Goal: Information Seeking & Learning: Learn about a topic

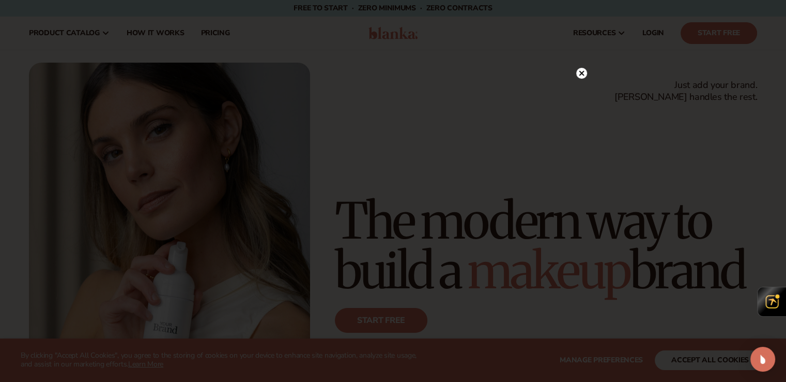
click at [584, 71] on icon at bounding box center [581, 72] width 5 height 5
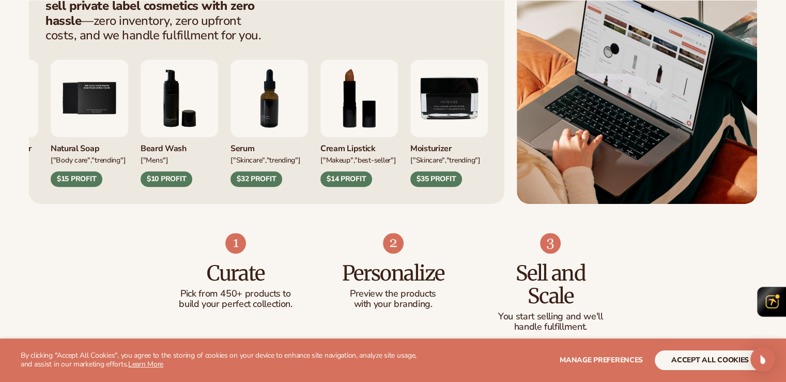
scroll to position [465, 0]
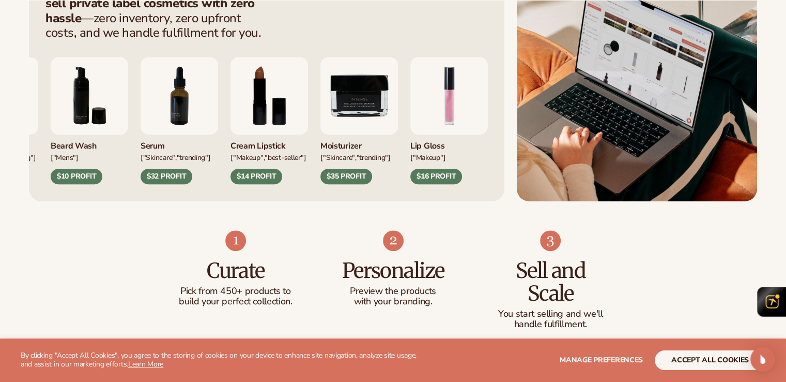
click at [372, 178] on div "$35 PROFIT" at bounding box center [347, 177] width 52 height 16
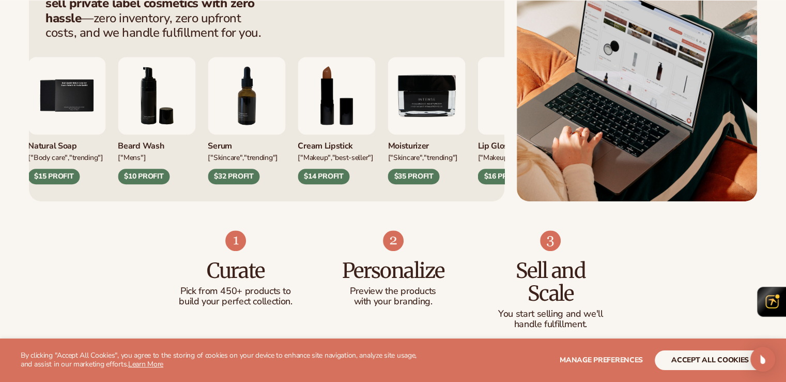
click at [455, 49] on div "Moisturizer ["SKINCARE"] $17 PROFIT Lip Balm ["SKINCARE"] $12 PROFIT ["Skincare…" at bounding box center [266, 112] width 443 height 144
click at [451, 82] on img "9 / 9" at bounding box center [427, 96] width 78 height 78
drag, startPoint x: 468, startPoint y: 168, endPoint x: 461, endPoint y: 131, distance: 37.8
click at [468, 168] on div "Moisturizer ["SKINCARE"] $17 PROFIT Lip Balm ["SKINCARE"] $12 PROFIT ["Skincare…" at bounding box center [266, 112] width 443 height 144
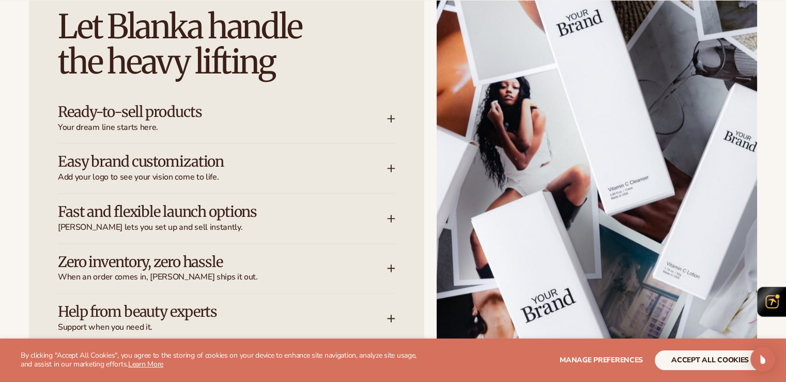
scroll to position [1338, 0]
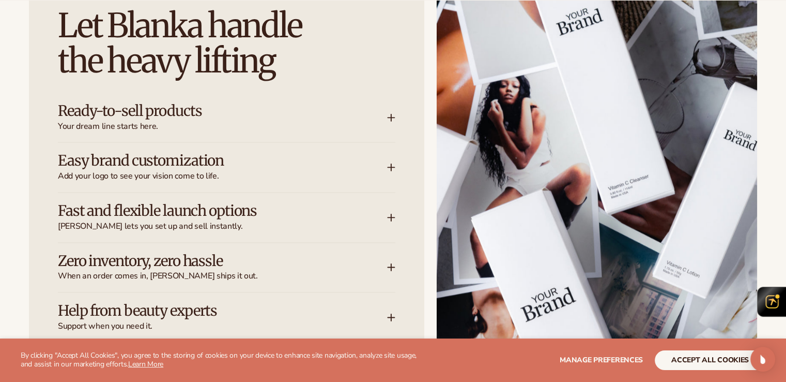
click at [363, 113] on div "Ready-to-sell products Your dream line starts here." at bounding box center [222, 117] width 329 height 29
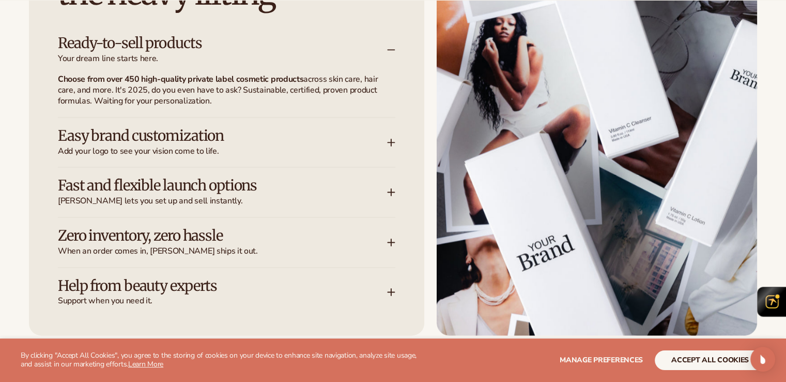
scroll to position [1406, 0]
click at [254, 150] on span "Add your logo to see your vision come to life." at bounding box center [222, 150] width 329 height 11
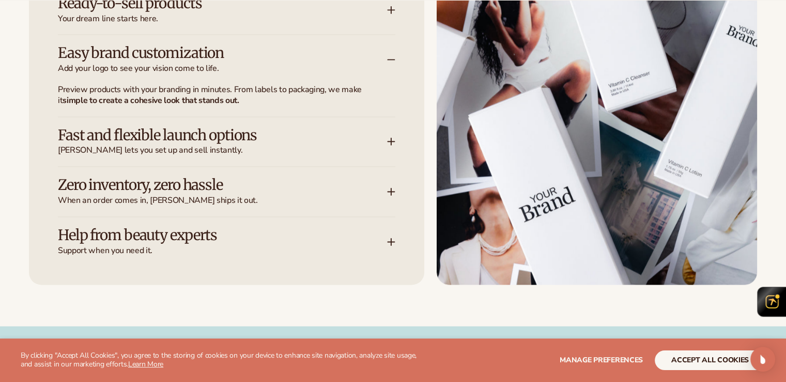
scroll to position [1447, 0]
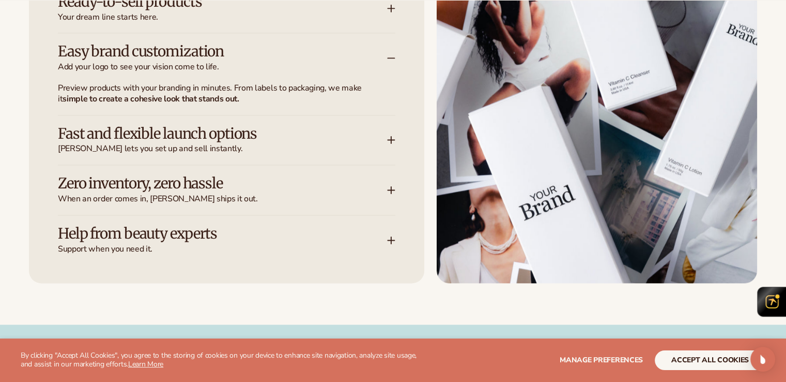
click at [204, 141] on h3 "Fast and flexible launch options" at bounding box center [207, 134] width 298 height 16
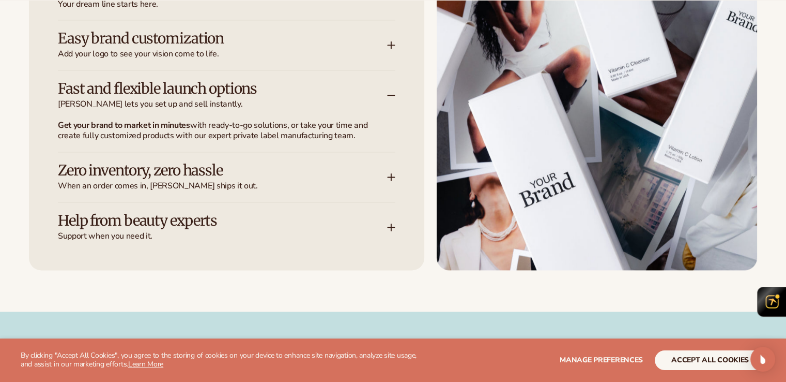
scroll to position [1464, 0]
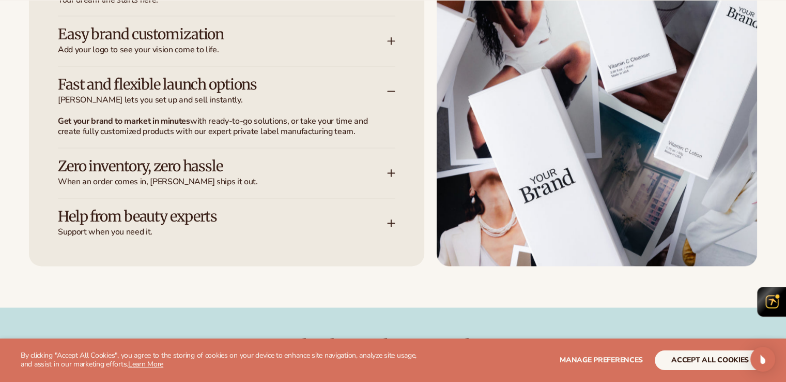
click at [199, 174] on h3 "Zero inventory, zero hassle" at bounding box center [207, 166] width 298 height 16
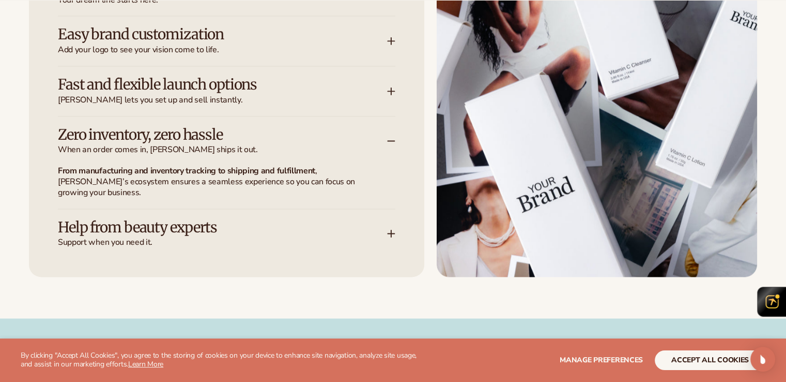
scroll to position [1466, 0]
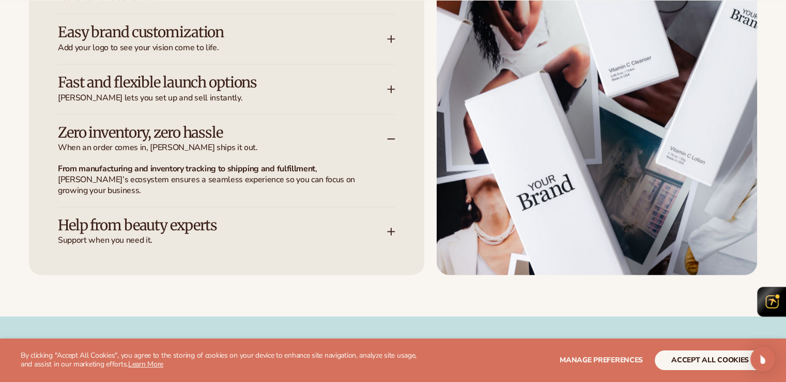
click at [209, 217] on h3 "Help from beauty experts" at bounding box center [207, 225] width 298 height 16
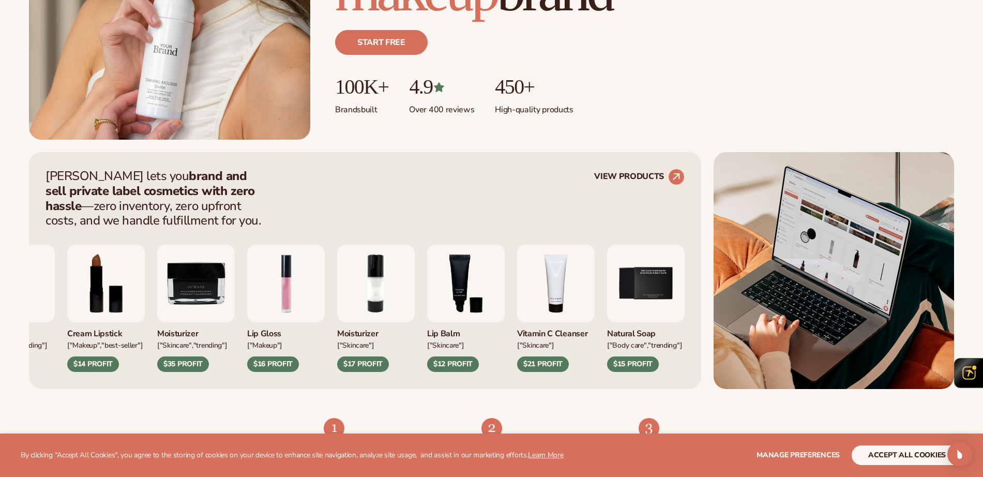
scroll to position [0, 0]
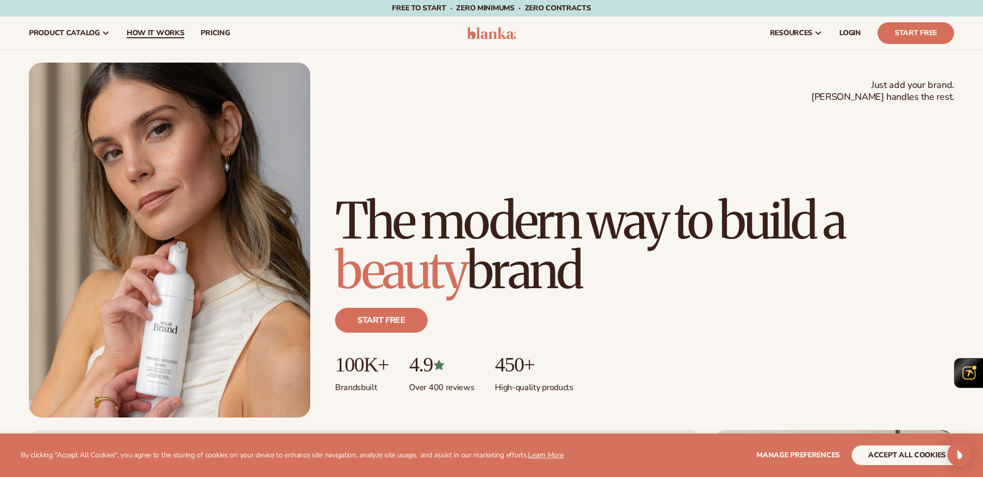
click at [162, 35] on span "How It Works" at bounding box center [156, 33] width 58 height 8
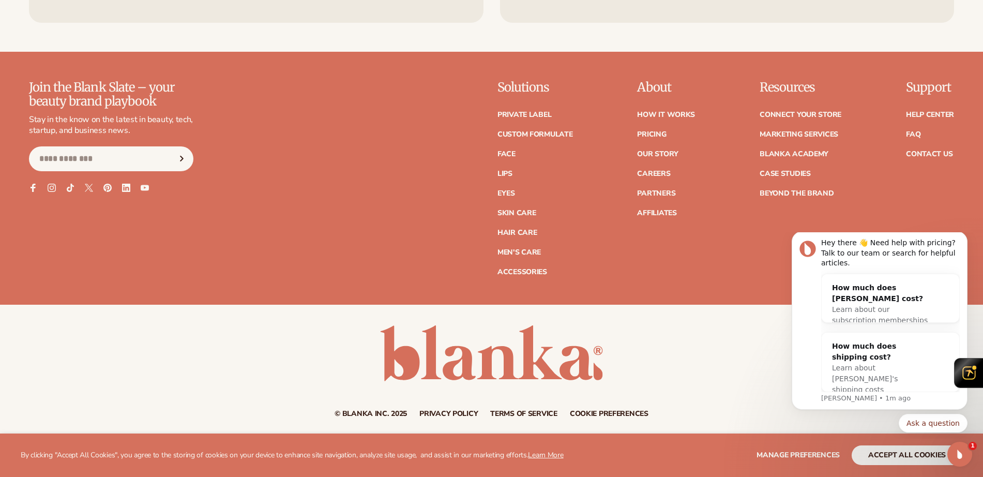
scroll to position [1724, 0]
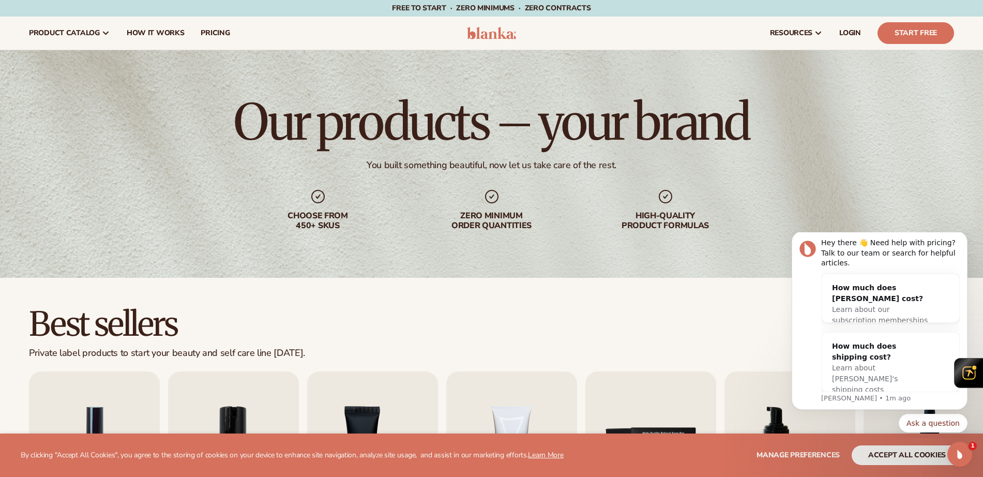
scroll to position [194, 0]
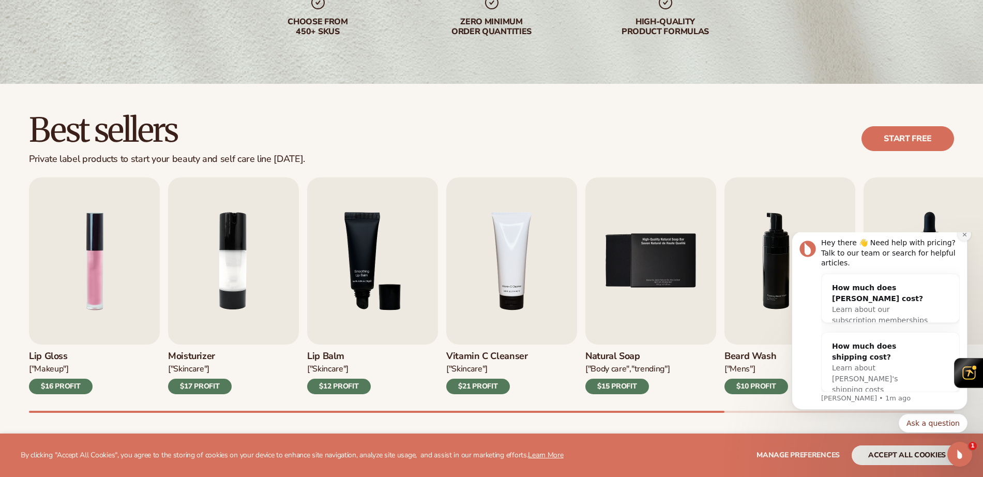
click at [786, 241] on button "Dismiss notification" at bounding box center [964, 233] width 13 height 13
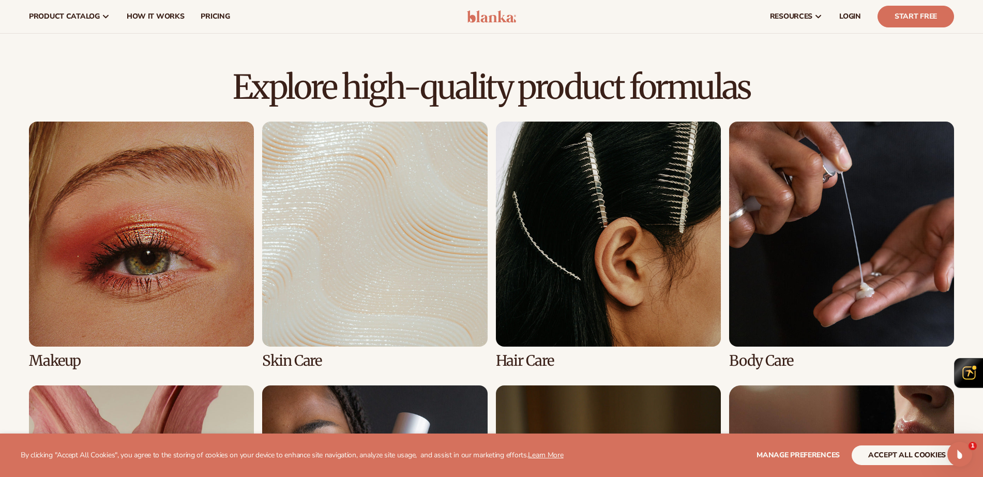
scroll to position [413, 0]
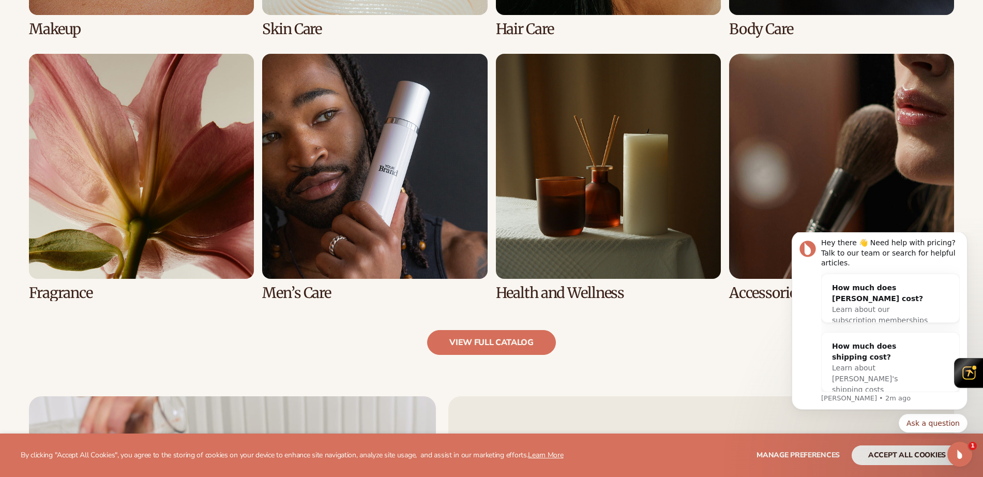
scroll to position [999, 0]
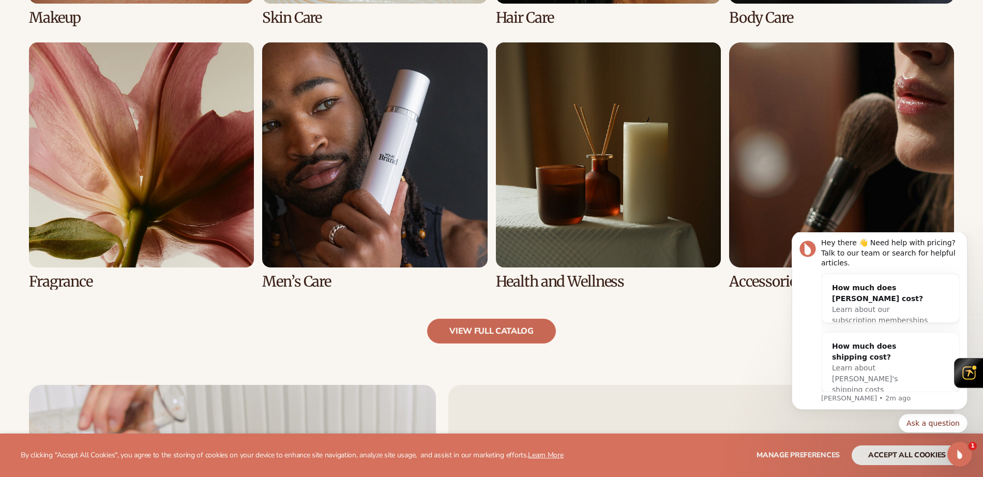
click at [522, 338] on link "view full catalog" at bounding box center [491, 330] width 129 height 25
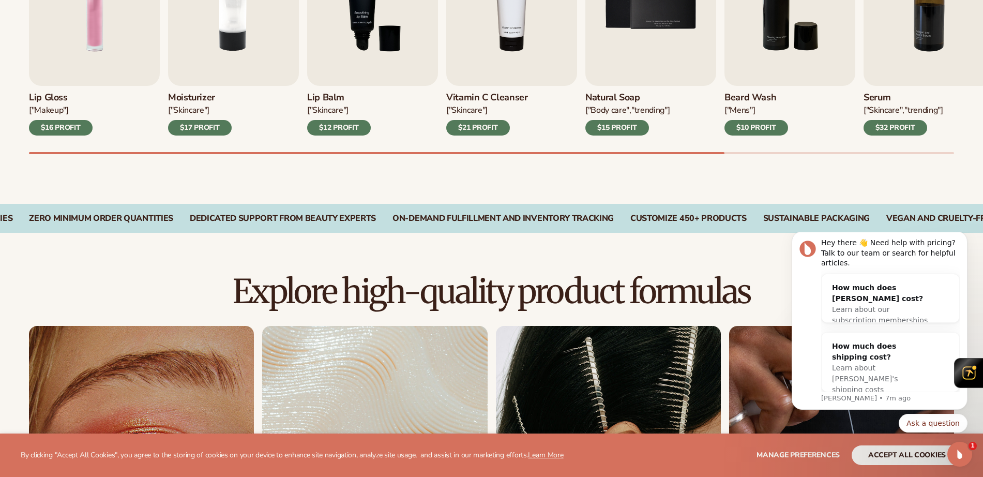
scroll to position [582, 0]
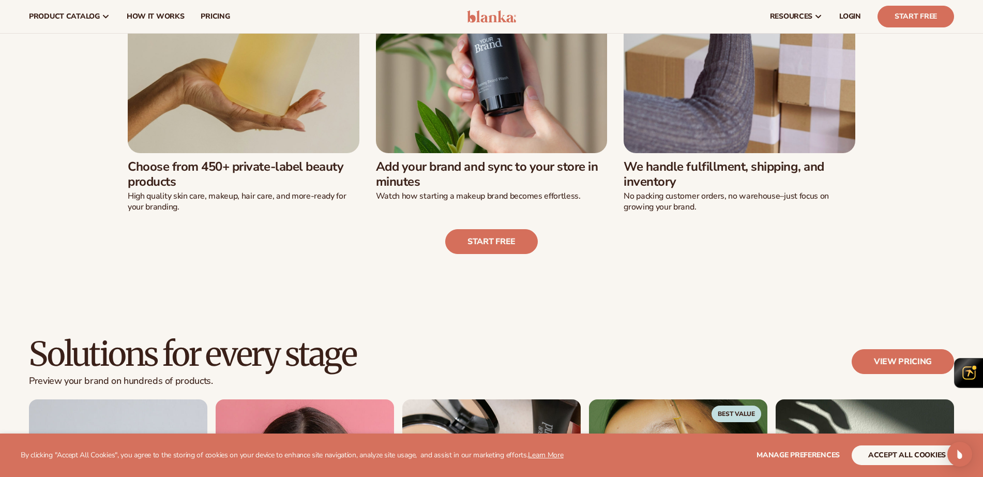
scroll to position [307, 0]
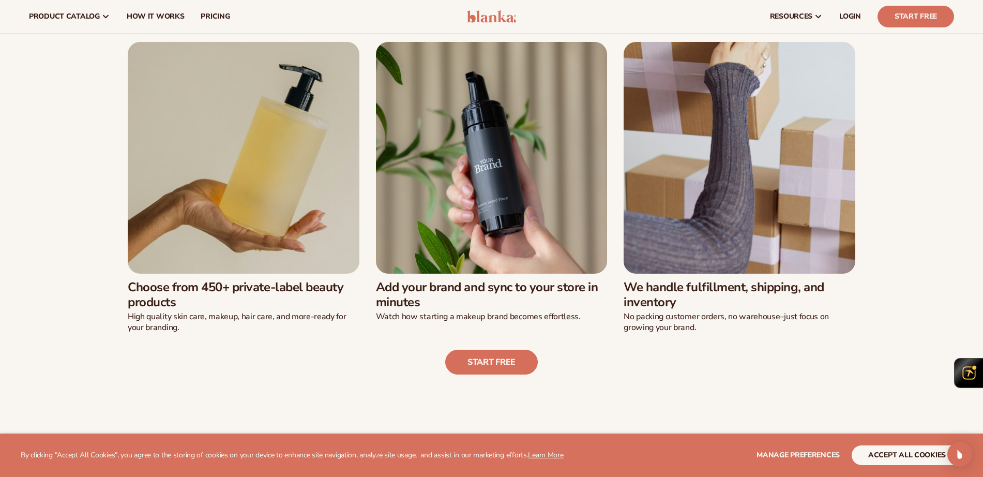
drag, startPoint x: 439, startPoint y: 169, endPoint x: 407, endPoint y: 169, distance: 32.6
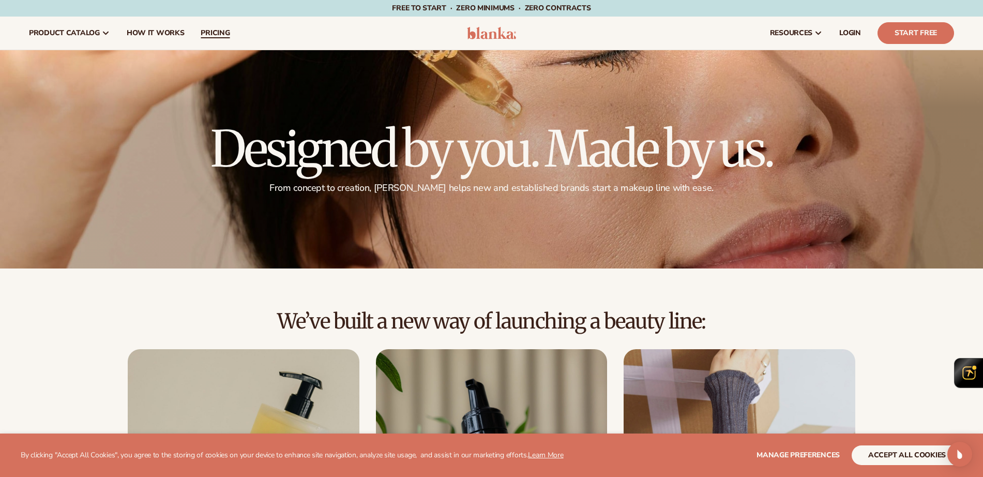
drag, startPoint x: 407, startPoint y: 169, endPoint x: 208, endPoint y: 29, distance: 243.4
click at [208, 29] on span "pricing" at bounding box center [215, 33] width 29 height 8
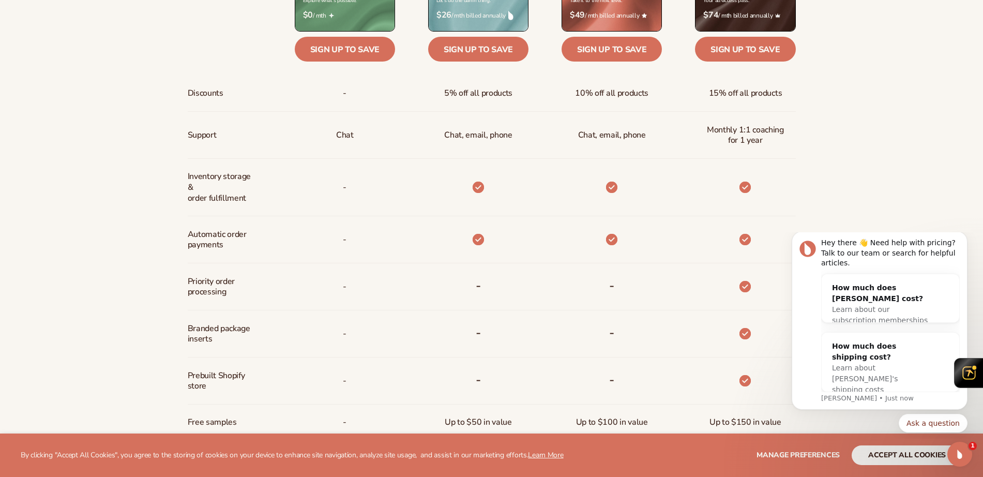
scroll to position [579, 0]
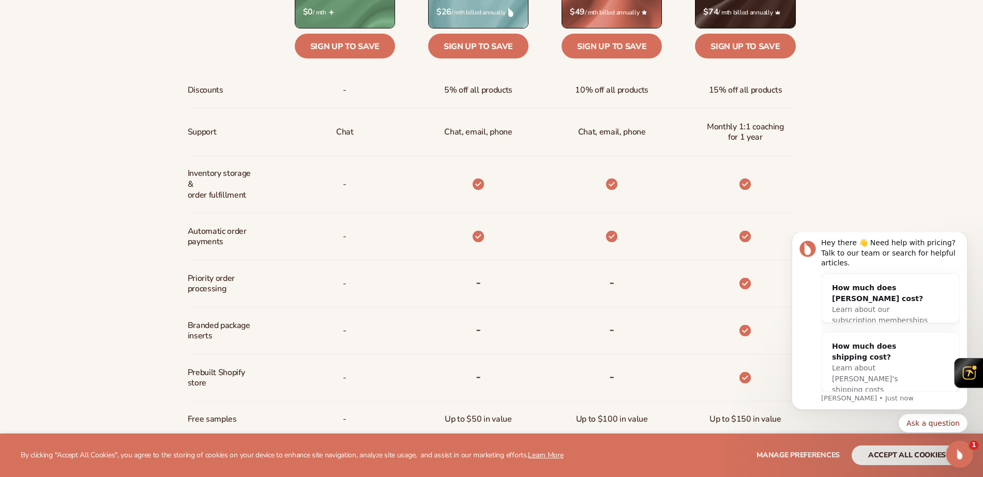
click at [959, 448] on icon "Open Intercom Messenger" at bounding box center [958, 452] width 17 height 17
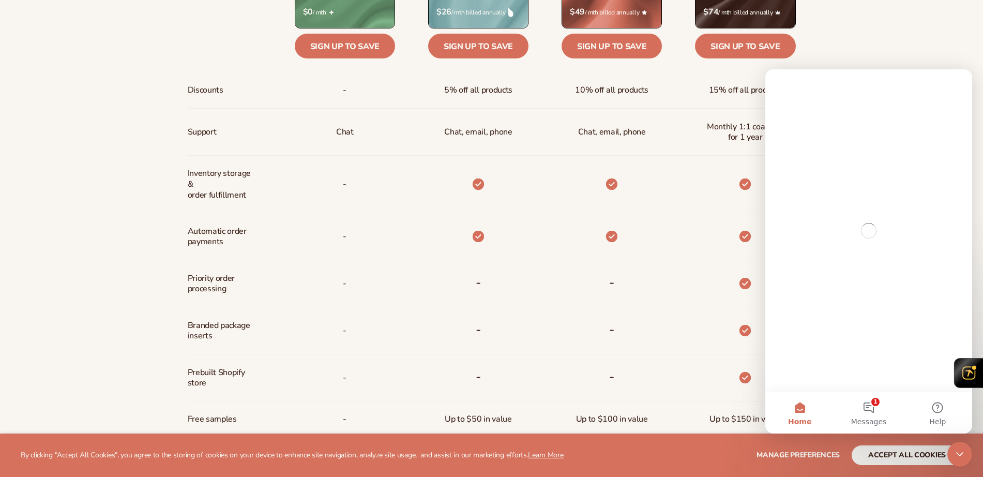
scroll to position [0, 0]
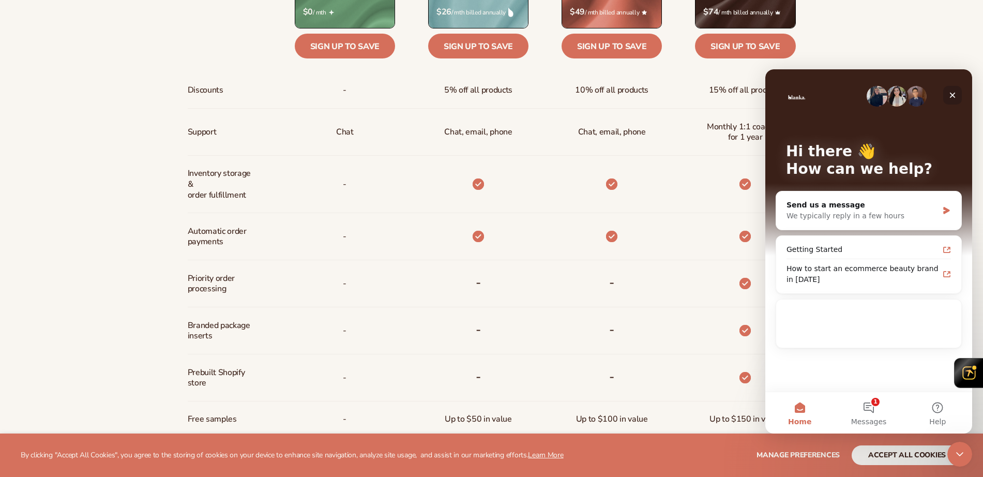
click at [951, 90] on div "Close" at bounding box center [952, 95] width 19 height 19
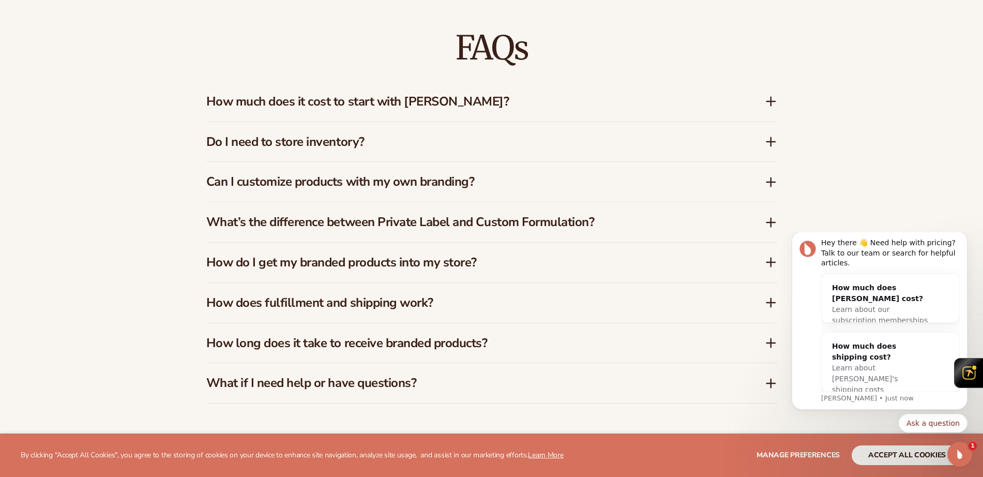
scroll to position [1672, 0]
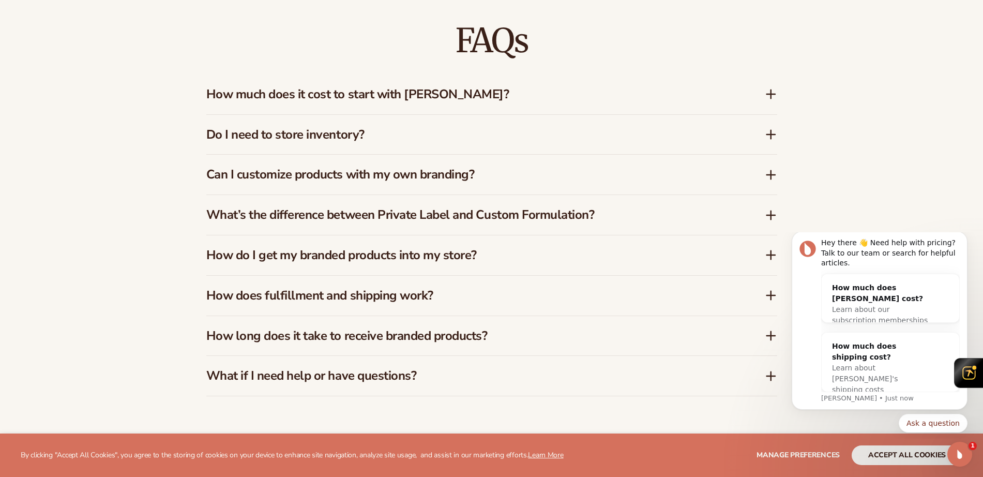
click at [450, 94] on h3 "How much does it cost to start with Blanka?" at bounding box center [469, 94] width 527 height 15
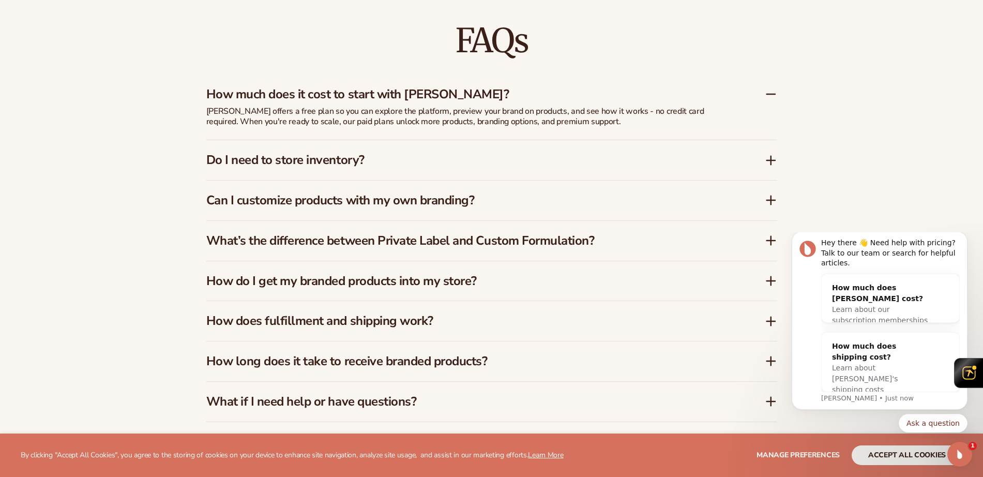
click at [436, 151] on div "Do I need to store inventory?" at bounding box center [491, 160] width 571 height 40
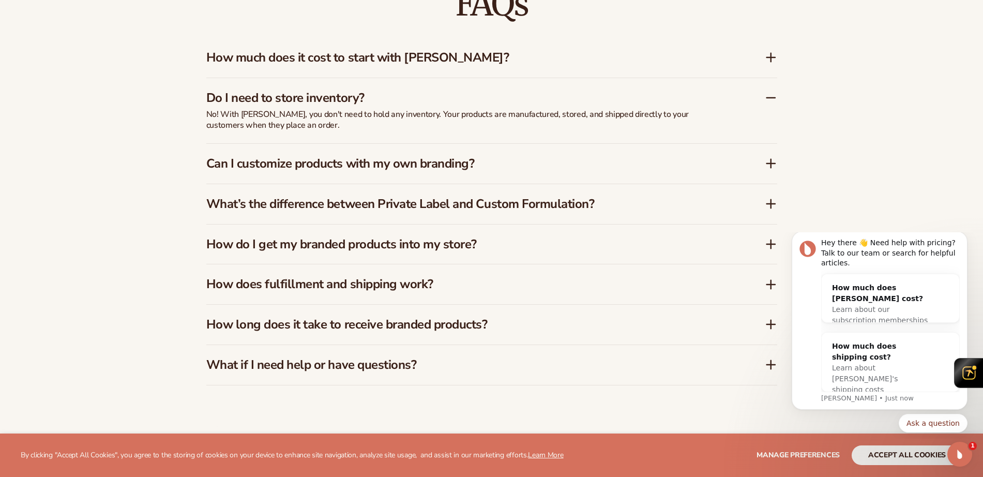
scroll to position [1710, 0]
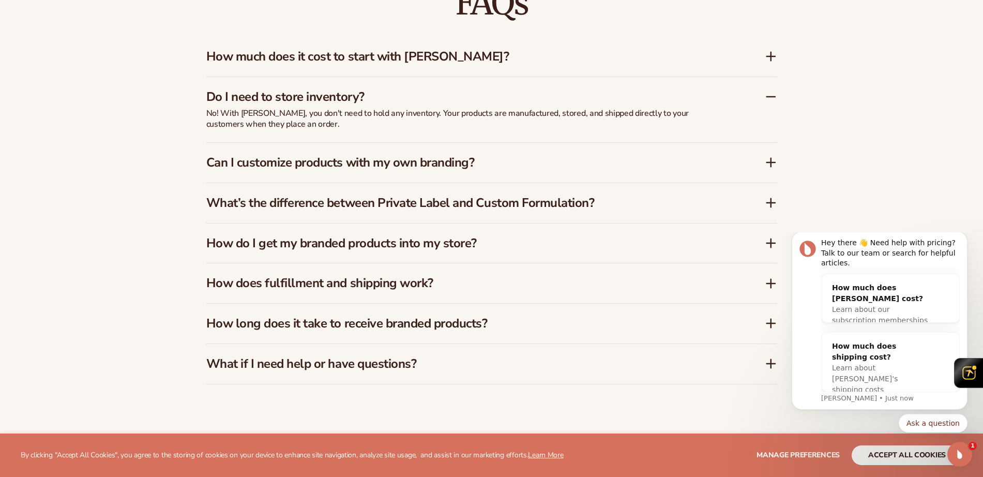
click at [408, 156] on h3 "Can I customize products with my own branding?" at bounding box center [469, 162] width 527 height 15
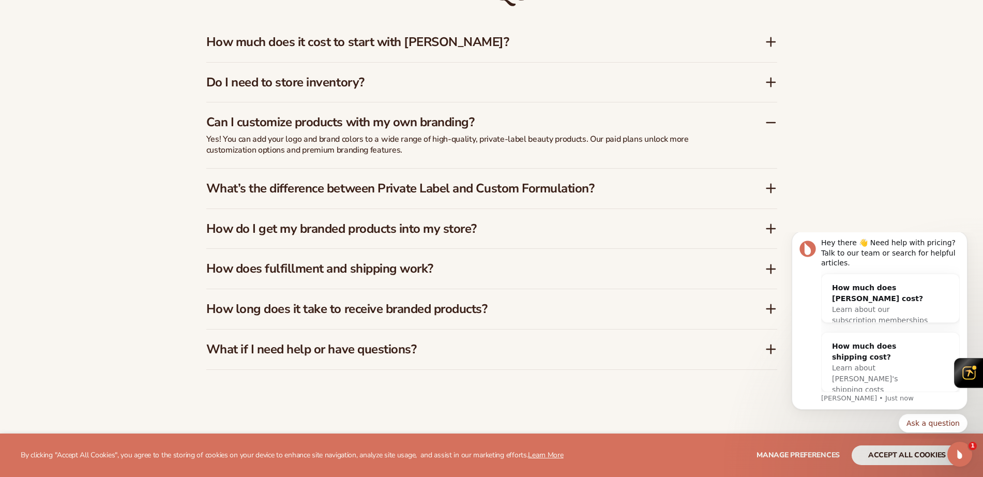
scroll to position [1728, 0]
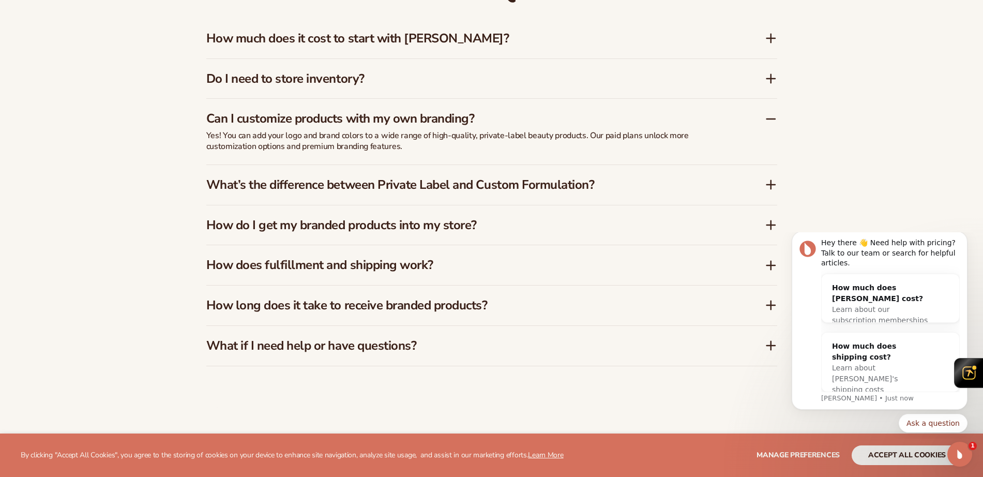
click at [412, 185] on h3 "What’s the difference between Private Label and Custom Formulation?" at bounding box center [469, 184] width 527 height 15
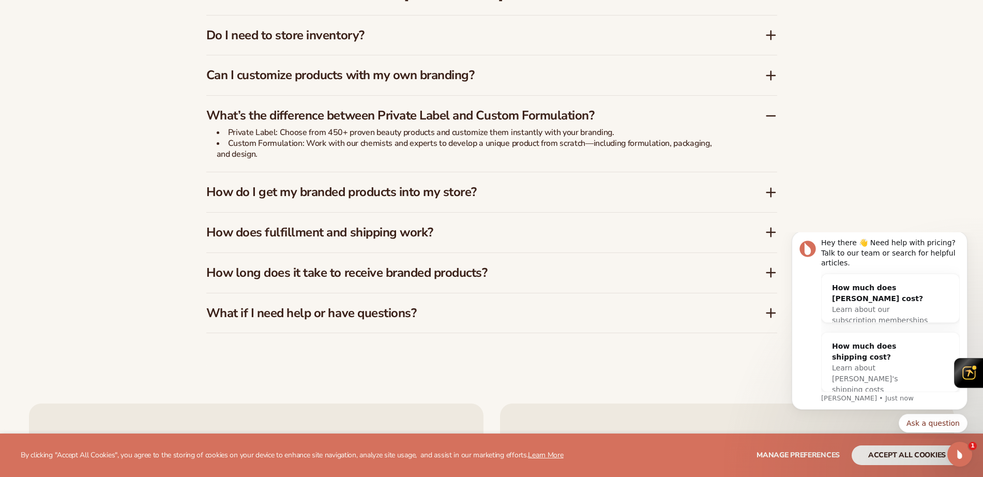
scroll to position [1772, 0]
click at [395, 195] on h3 "How do I get my branded products into my store?" at bounding box center [469, 191] width 527 height 15
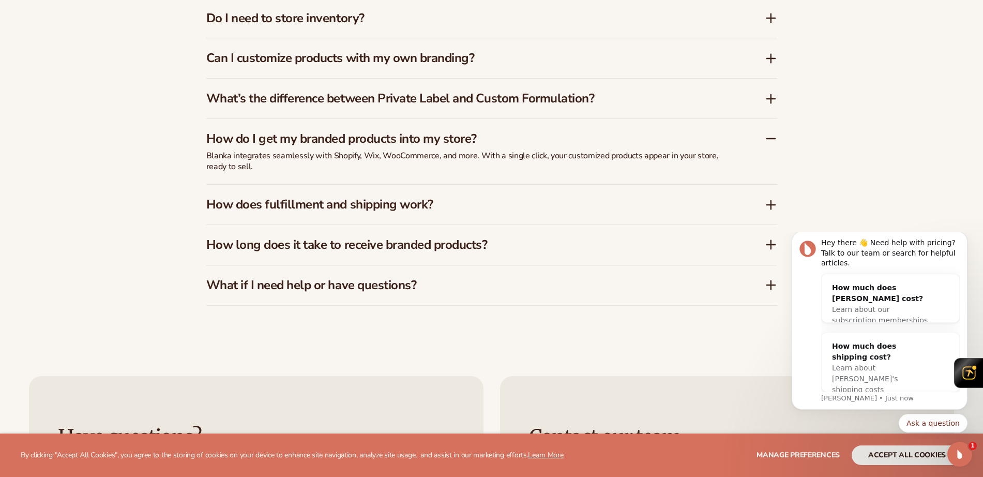
scroll to position [1787, 0]
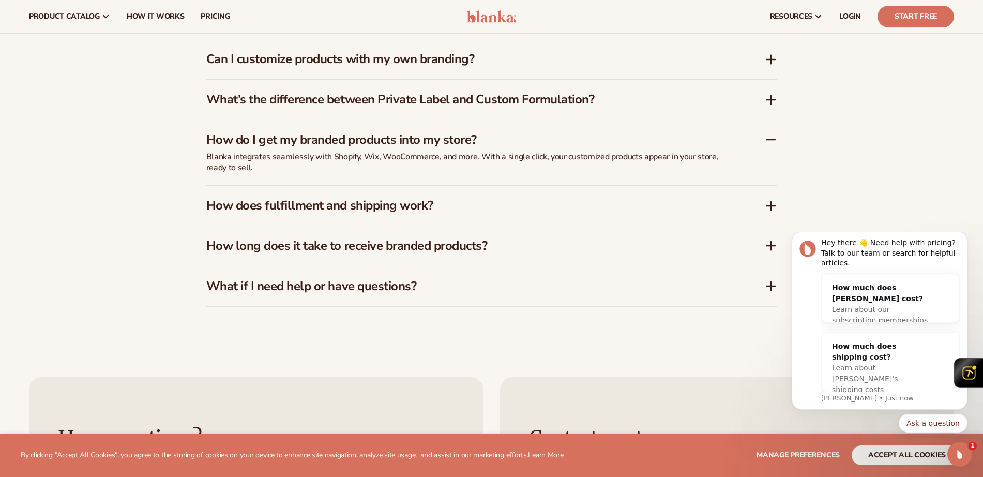
click at [375, 205] on h3 "How does fulfillment and shipping work?" at bounding box center [469, 205] width 527 height 15
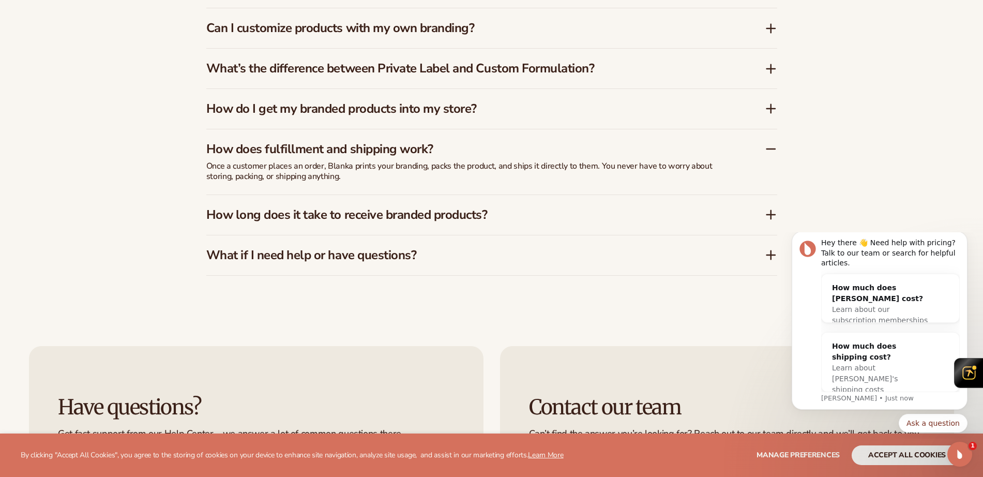
scroll to position [1820, 0]
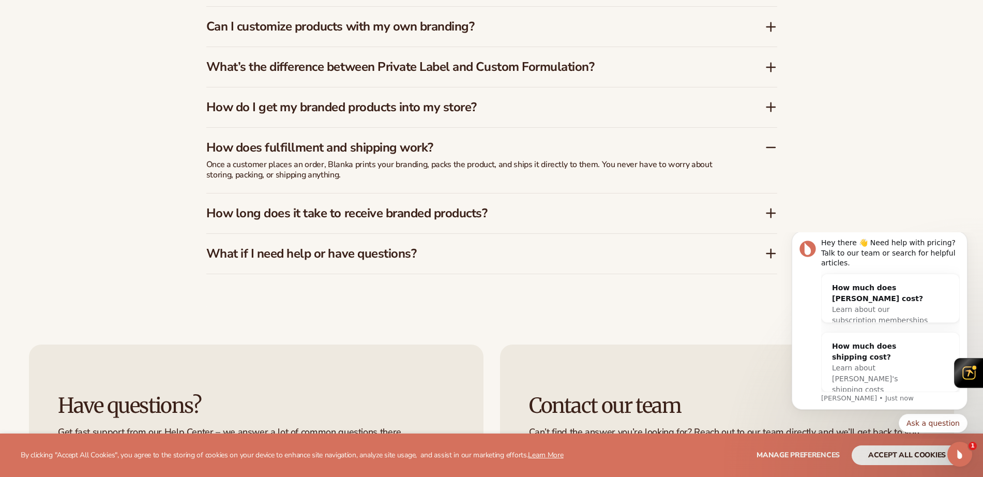
click at [360, 215] on h3 "How long does it take to receive branded products?" at bounding box center [469, 213] width 527 height 15
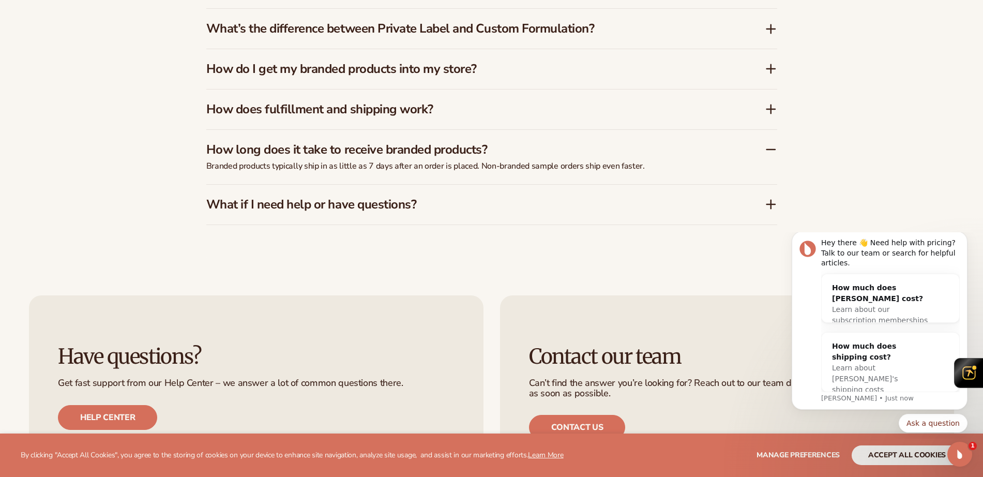
scroll to position [1867, 0]
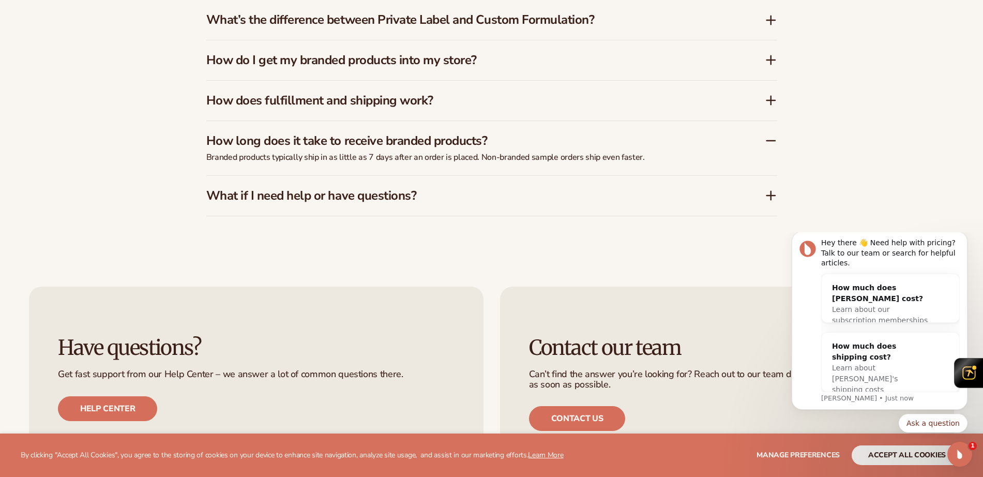
click at [403, 196] on h3 "What if I need help or have questions?" at bounding box center [469, 195] width 527 height 15
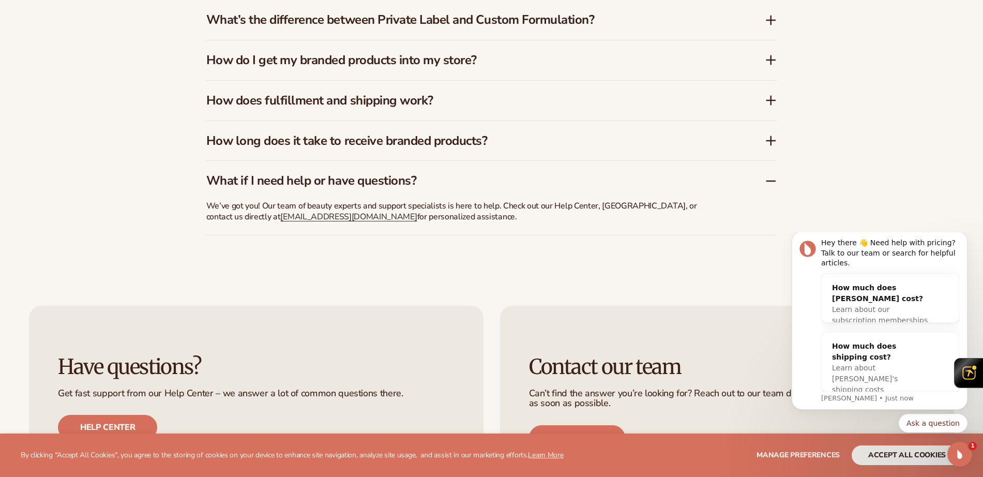
click at [401, 183] on h3 "What if I need help or have questions?" at bounding box center [469, 180] width 527 height 15
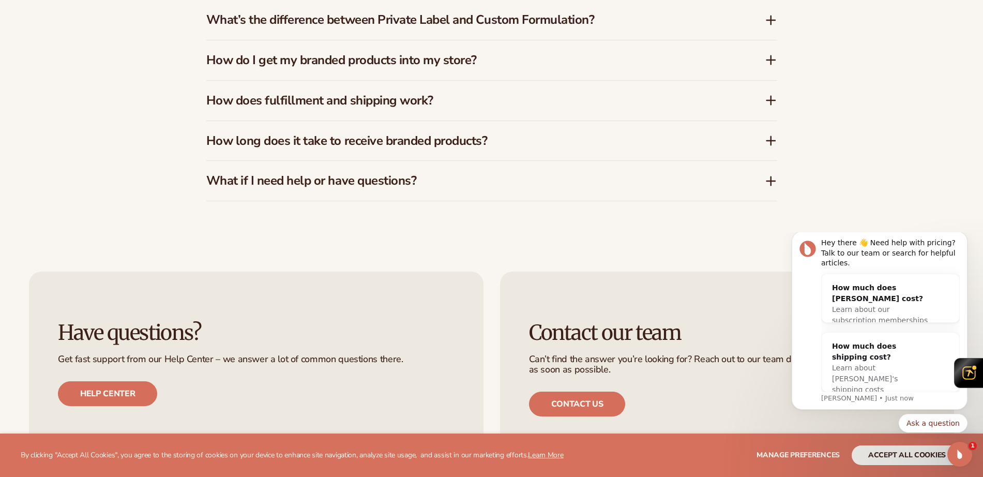
click at [404, 141] on h3 "How long does it take to receive branded products?" at bounding box center [469, 140] width 527 height 15
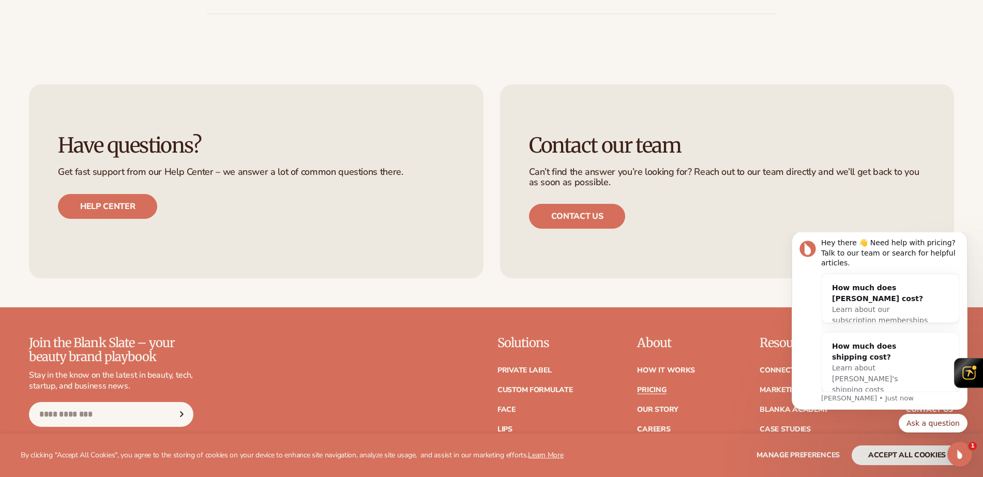
scroll to position [2071, 0]
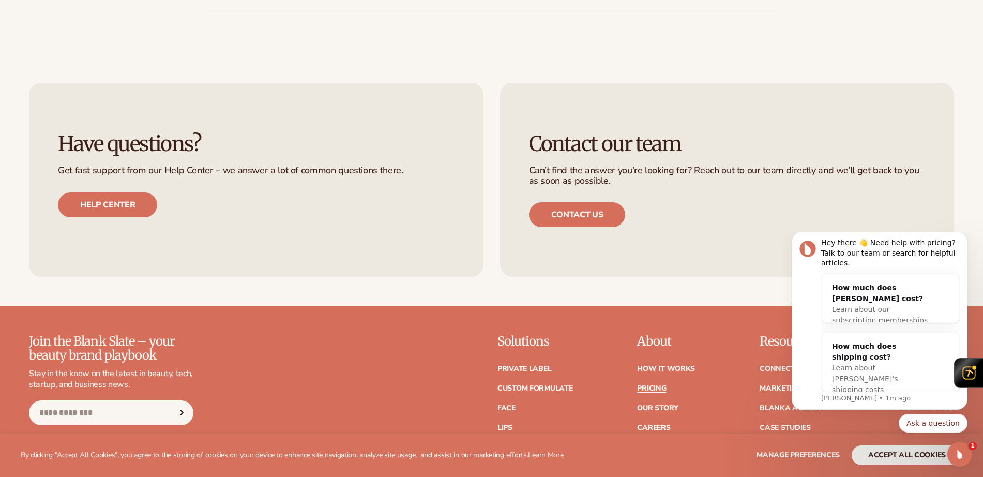
click at [966, 219] on div "Have questions? Get fast support from our Help Center – we answer a lot of comm…" at bounding box center [491, 180] width 983 height 252
click at [964, 241] on button "Dismiss notification" at bounding box center [964, 233] width 13 height 13
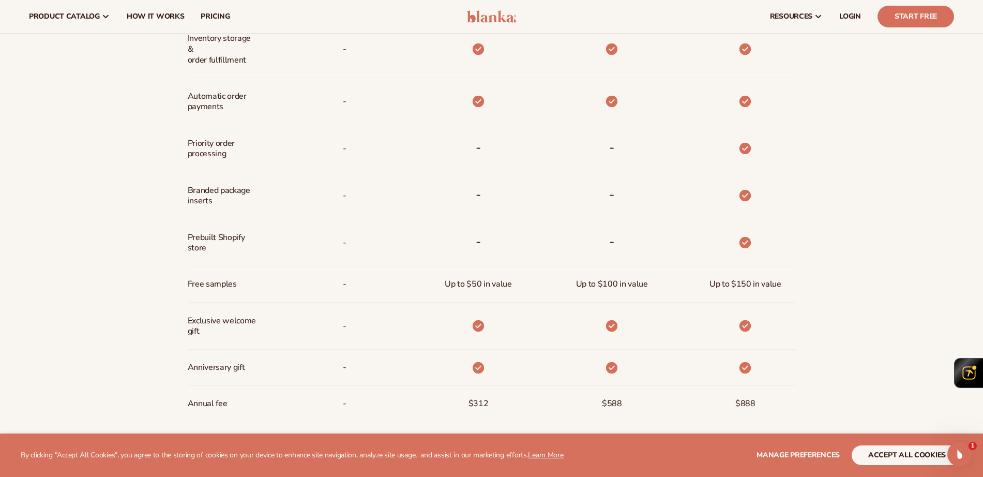
scroll to position [0, 0]
